Goal: Book appointment/travel/reservation

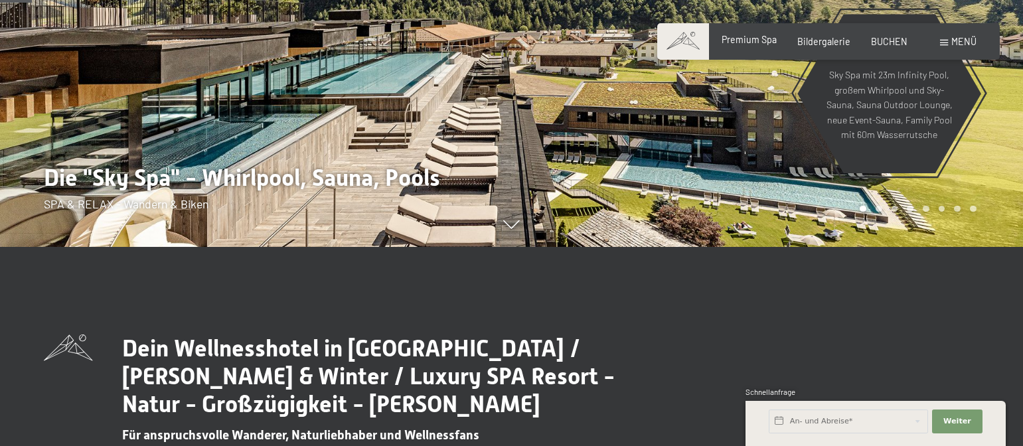
click at [757, 44] on span "Premium Spa" at bounding box center [749, 39] width 55 height 11
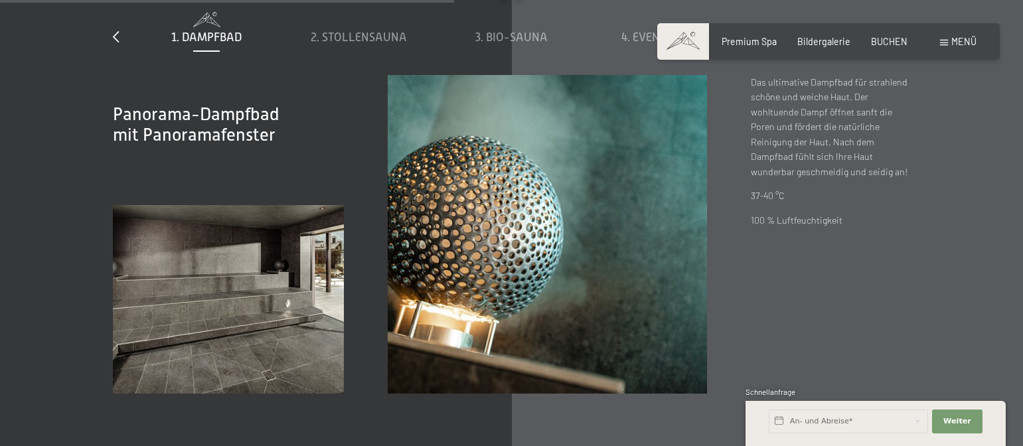
scroll to position [3917, 0]
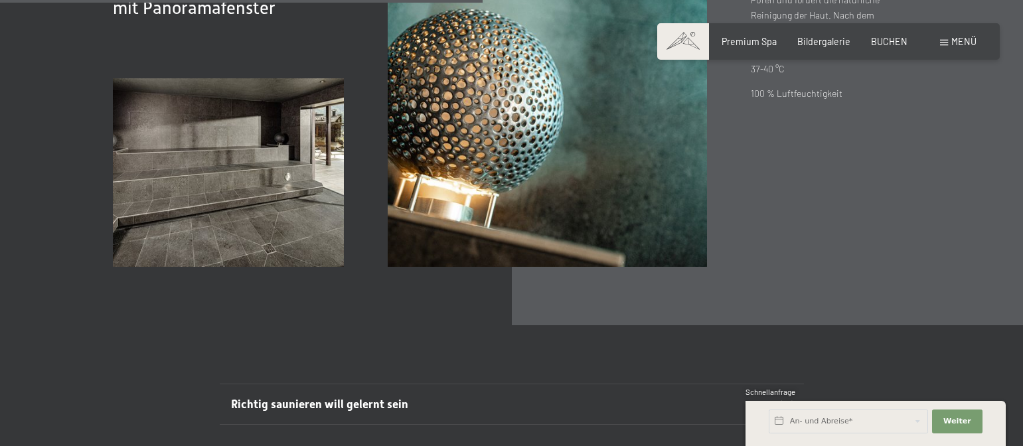
click at [941, 40] on span at bounding box center [944, 43] width 8 height 6
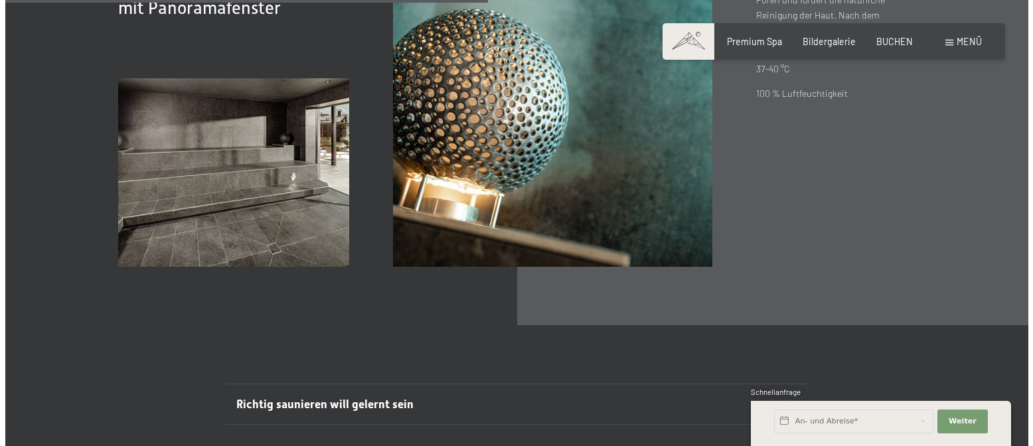
scroll to position [3934, 0]
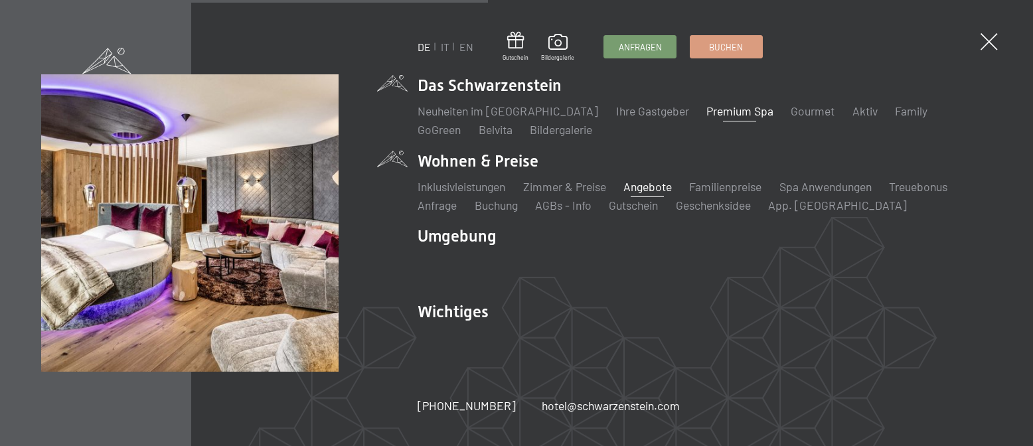
click at [641, 182] on link "Angebote" at bounding box center [647, 186] width 48 height 15
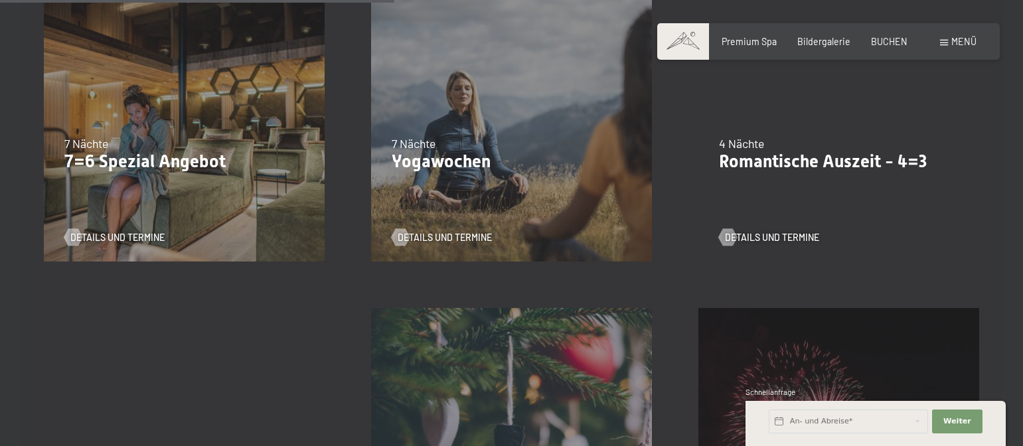
scroll to position [1062, 0]
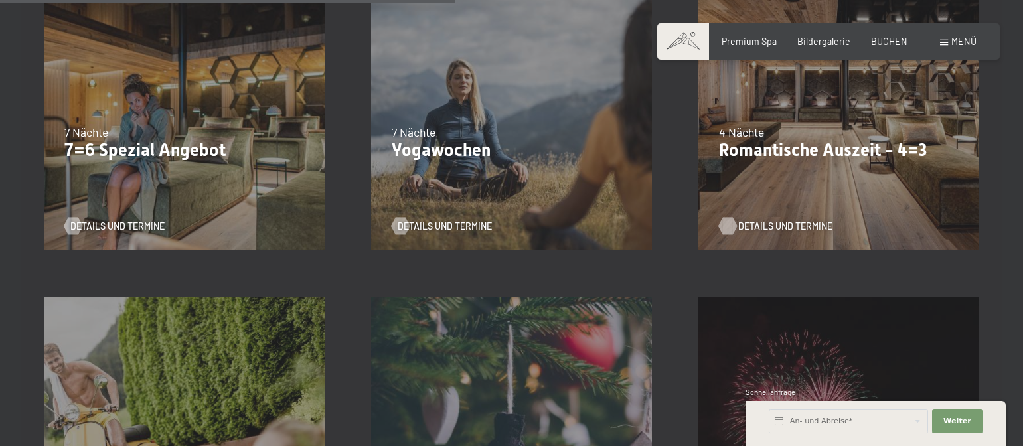
click at [759, 228] on span "Details und Termine" at bounding box center [785, 226] width 94 height 13
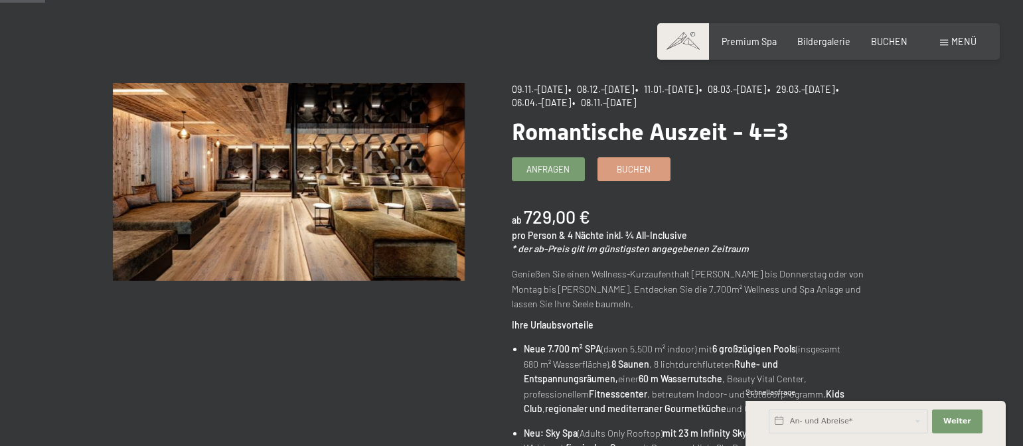
scroll to position [66, 0]
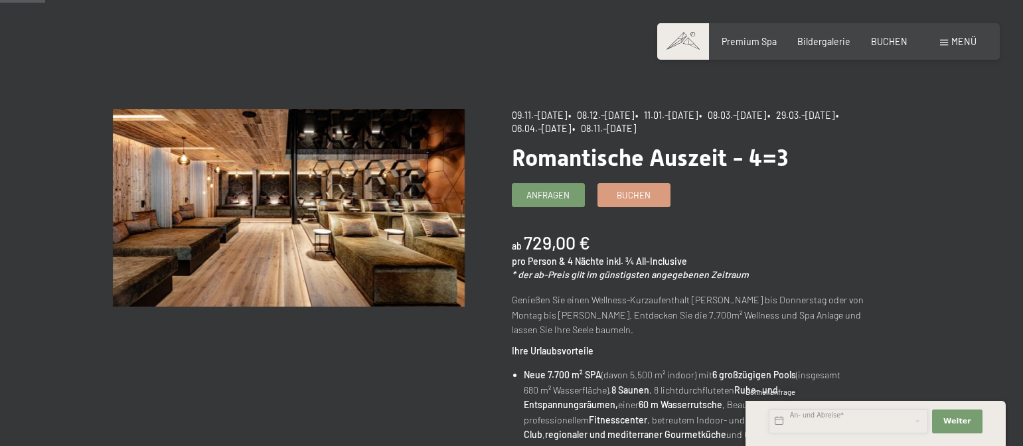
click at [832, 425] on input "text" at bounding box center [848, 422] width 159 height 24
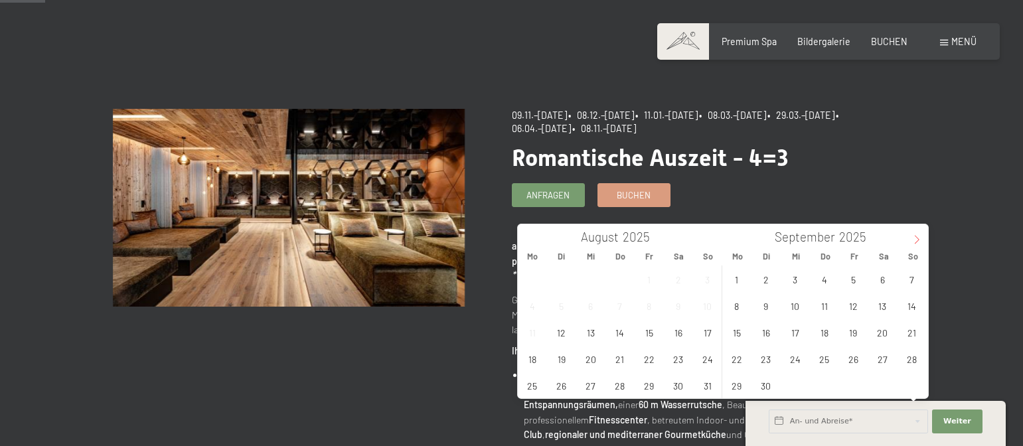
click at [920, 238] on icon at bounding box center [916, 239] width 9 height 9
type input "2026"
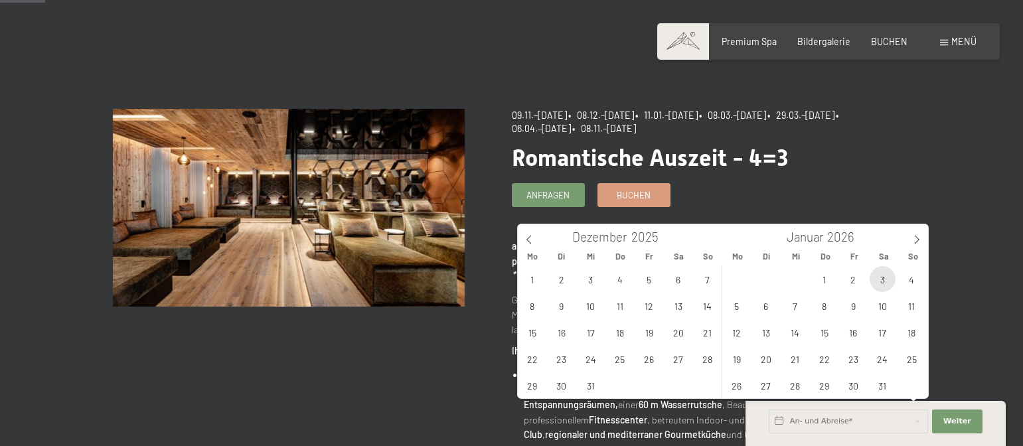
click at [870, 278] on span "3" at bounding box center [883, 279] width 26 height 26
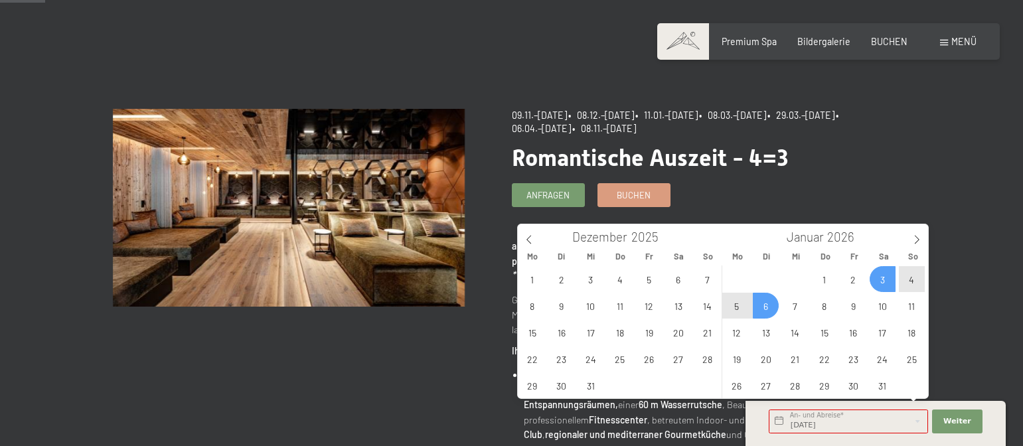
click at [760, 315] on span "6" at bounding box center [766, 306] width 26 height 26
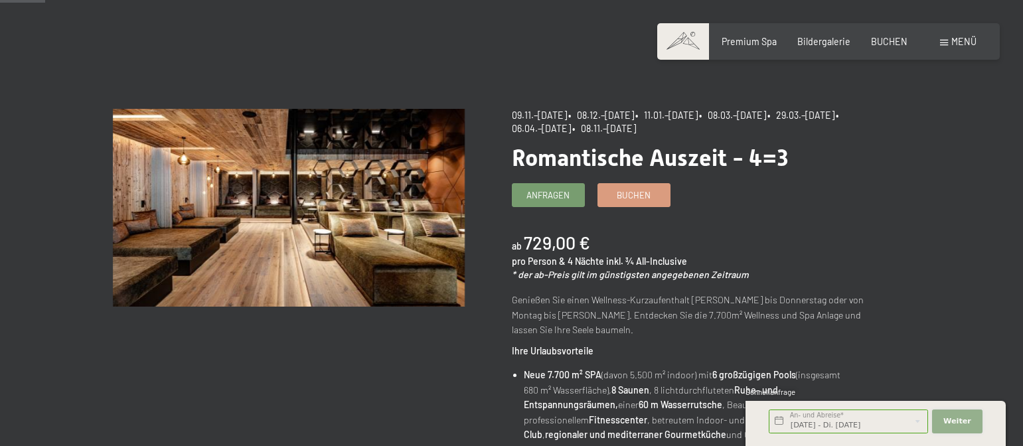
click at [972, 422] on button "Weiter Adressfelder ausblenden" at bounding box center [957, 422] width 50 height 24
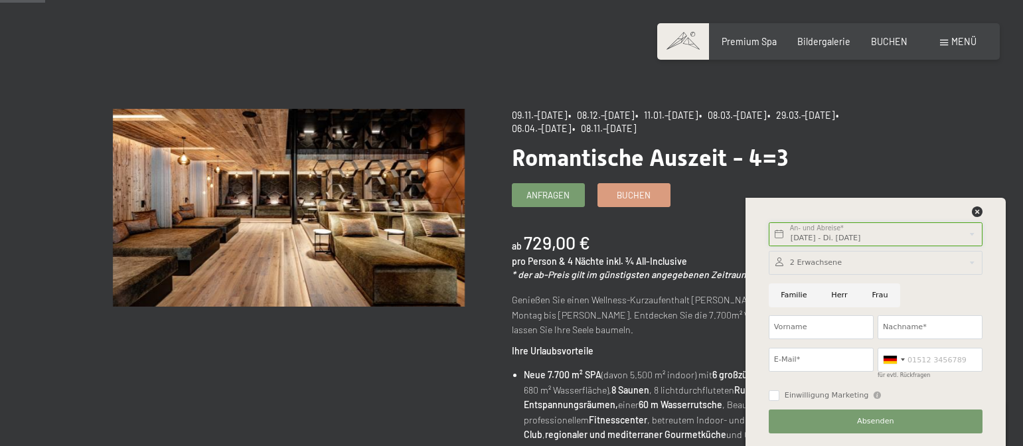
click at [821, 236] on input "Sa. 03.01.2026 - Di. 06.01.2026" at bounding box center [876, 234] width 214 height 24
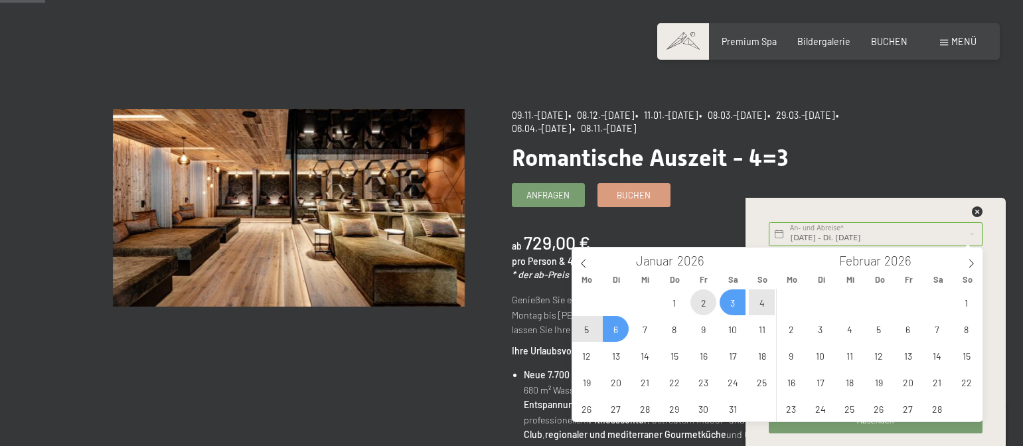
click at [708, 304] on span "2" at bounding box center [703, 302] width 26 height 26
click at [607, 329] on span "6" at bounding box center [616, 329] width 26 height 26
type input "Fr. 02.01.2026 - Di. 06.01.2026"
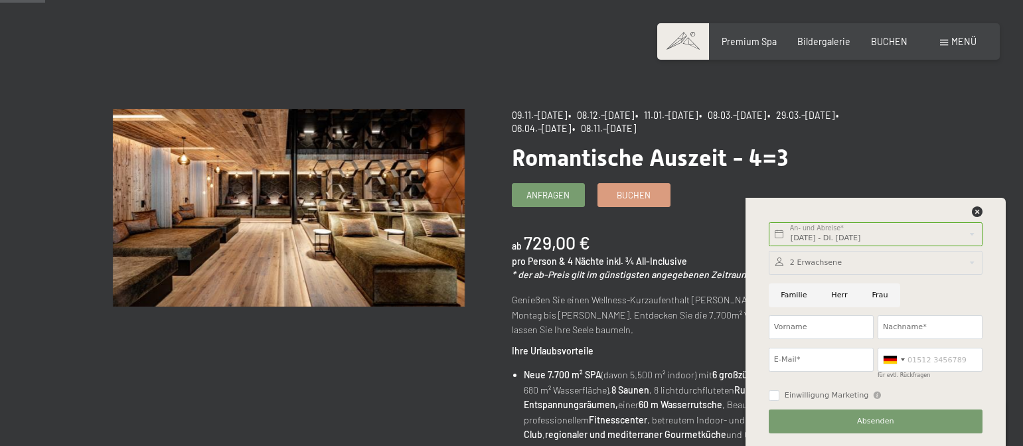
click at [871, 289] on input "Frau" at bounding box center [880, 295] width 40 height 24
radio input "true"
click at [841, 324] on input "Vorname" at bounding box center [821, 327] width 105 height 24
type input "Sarah"
type input "Wagner"
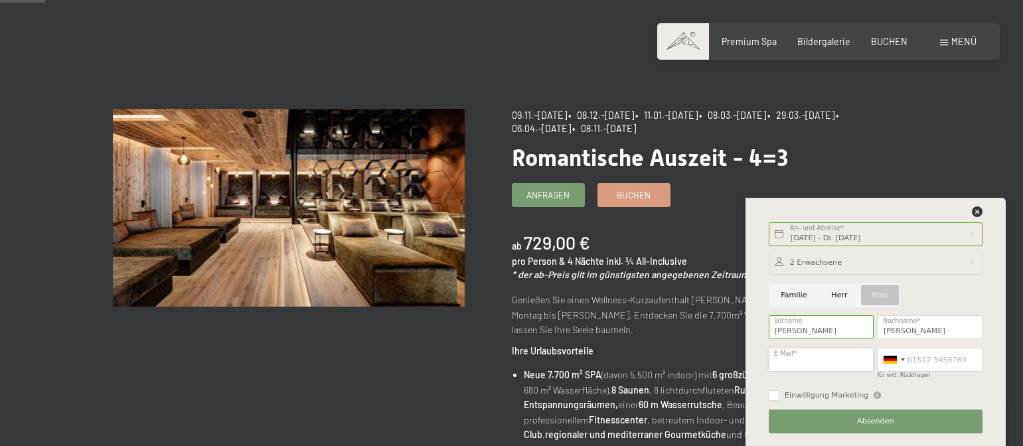
click at [852, 353] on input "E-Mail*" at bounding box center [821, 360] width 105 height 24
type input "marschallsarah7@gmail.com"
click at [905, 360] on div at bounding box center [893, 360] width 31 height 23
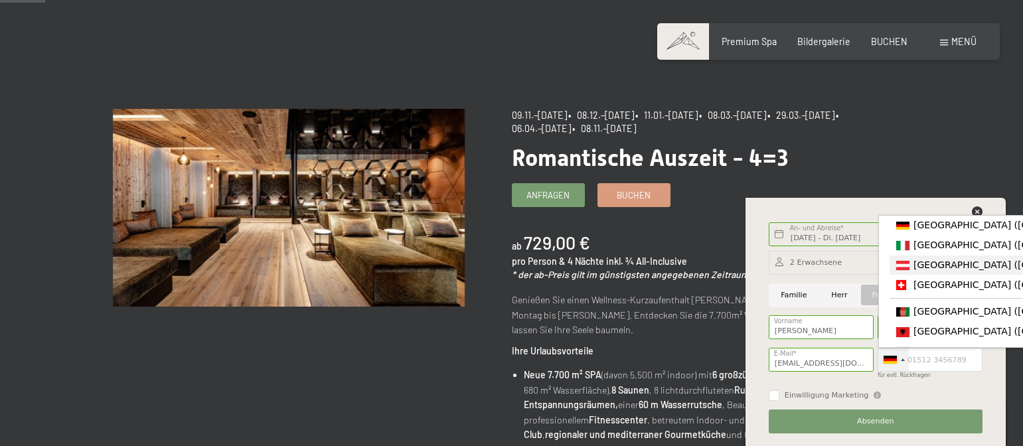
click at [927, 270] on span "[GEOGRAPHIC_DATA] ([GEOGRAPHIC_DATA])" at bounding box center [1016, 265] width 206 height 11
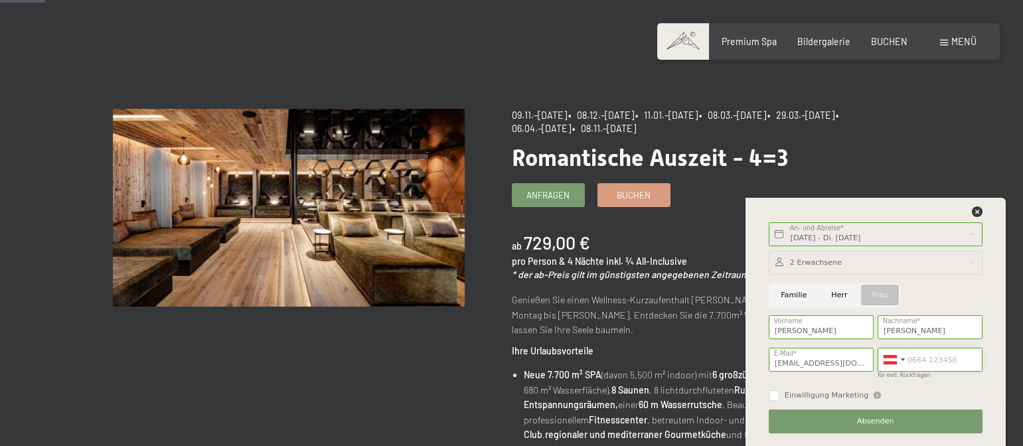
click at [943, 362] on input "für evtl. Rückfragen" at bounding box center [930, 360] width 105 height 24
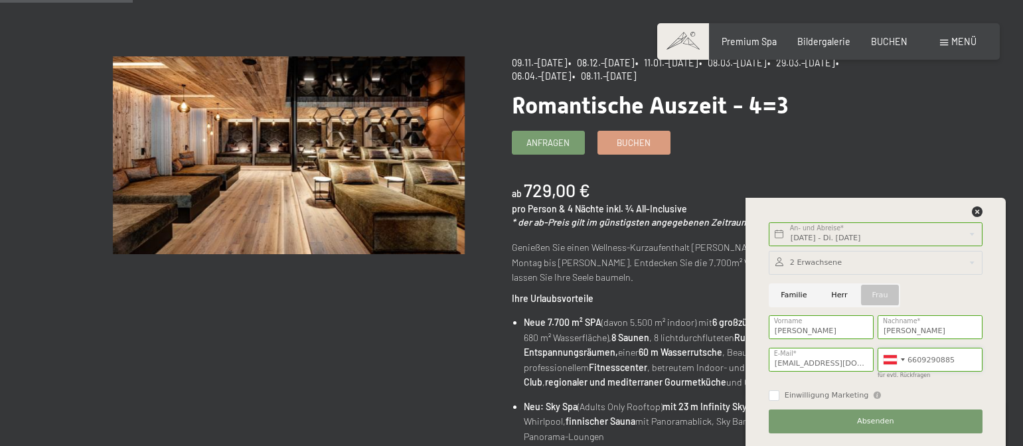
scroll to position [199, 0]
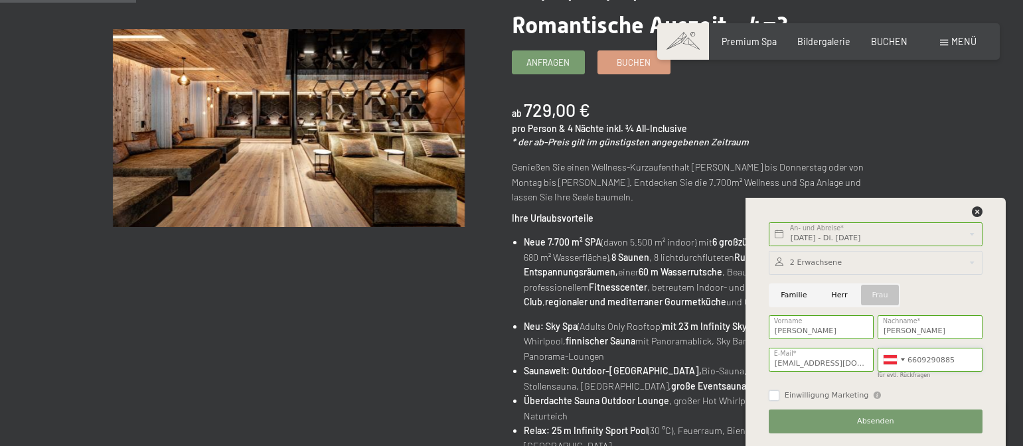
type input "6609290885"
click at [776, 396] on input "Einwilligung Marketing" at bounding box center [774, 395] width 11 height 11
checkbox input "true"
click at [842, 420] on button "Absenden" at bounding box center [876, 422] width 214 height 24
